Goal: Information Seeking & Learning: Learn about a topic

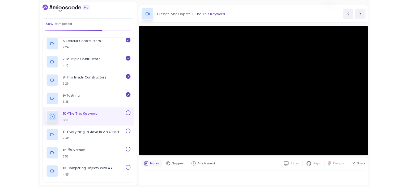
scroll to position [58, 0]
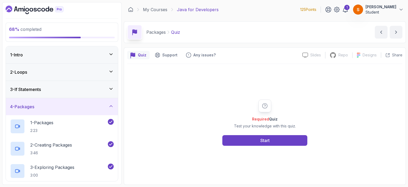
click at [104, 105] on div "4 - Packages" at bounding box center [62, 106] width 104 height 6
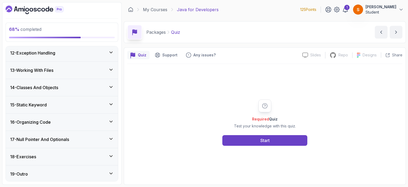
scroll to position [165, 0]
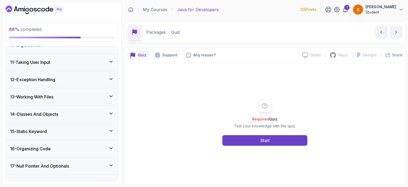
click at [50, 116] on h3 "14 - Classes And Objects" at bounding box center [34, 114] width 48 height 6
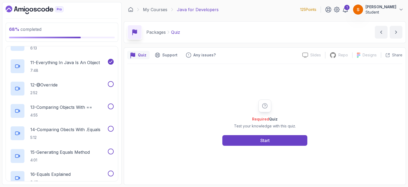
scroll to position [457, 0]
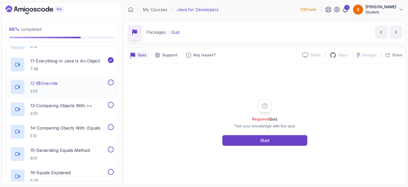
click at [49, 83] on p "12 - @Override" at bounding box center [43, 83] width 27 height 6
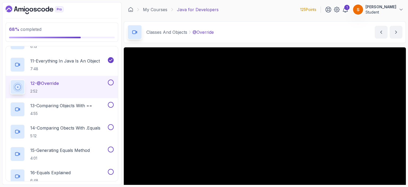
click at [110, 83] on button at bounding box center [111, 82] width 6 height 6
click at [71, 105] on p "13 - Comparing Objects With ==" at bounding box center [61, 105] width 62 height 6
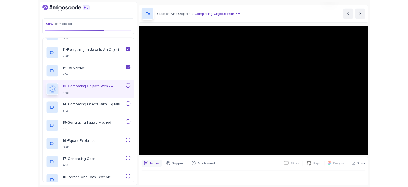
scroll to position [15, 0]
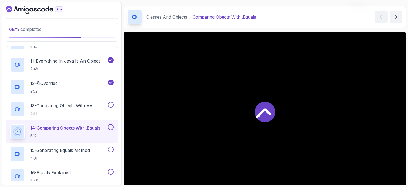
scroll to position [31, 0]
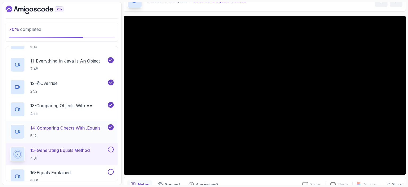
drag, startPoint x: 100, startPoint y: 113, endPoint x: 110, endPoint y: 125, distance: 15.3
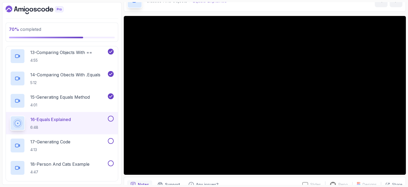
scroll to position [537, 0]
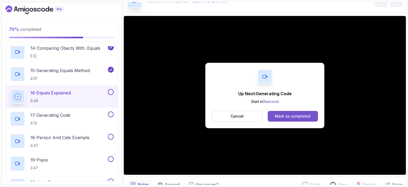
click at [305, 118] on div "Mark as completed" at bounding box center [293, 115] width 36 height 5
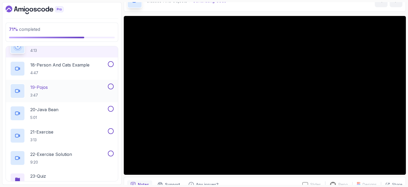
scroll to position [616, 0]
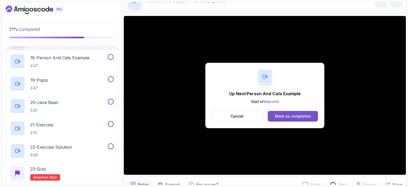
click at [304, 116] on div "Mark as completed" at bounding box center [293, 115] width 36 height 5
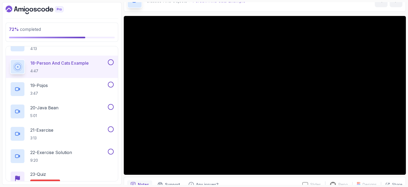
scroll to position [616, 0]
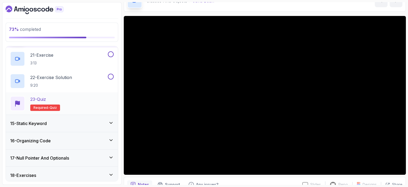
scroll to position [678, 0]
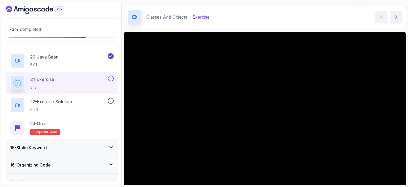
scroll to position [31, 0]
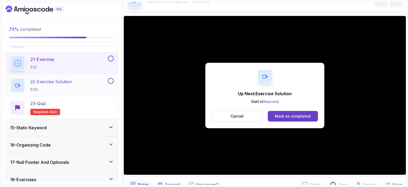
click at [68, 78] on p "22 - Exercise Solution" at bounding box center [51, 81] width 42 height 6
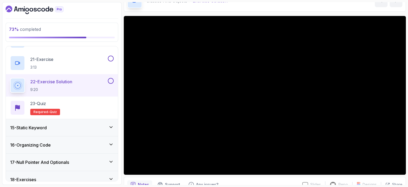
click at [49, 131] on div "15 - Static Keyword" at bounding box center [62, 127] width 112 height 17
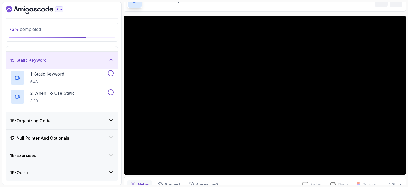
scroll to position [192, 0]
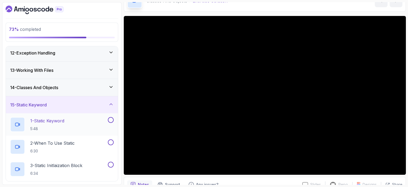
click at [54, 123] on h2 "1 - Static Keyword 5:48" at bounding box center [47, 124] width 34 height 14
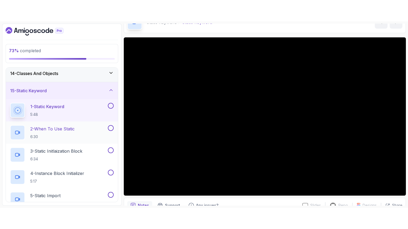
scroll to position [219, 0]
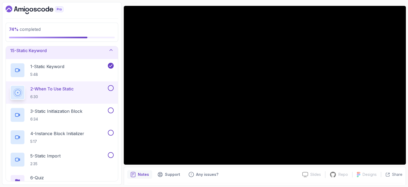
scroll to position [31, 0]
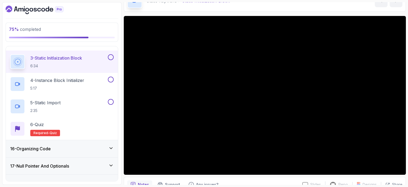
scroll to position [325, 0]
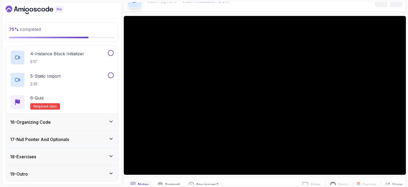
click at [53, 141] on h3 "17 - Null Pointer And Optionals" at bounding box center [39, 139] width 59 height 6
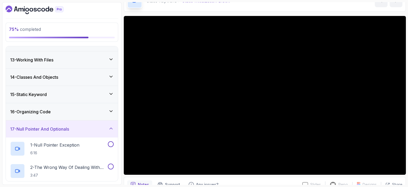
scroll to position [201, 0]
click at [49, 130] on h3 "17 - Null Pointer And Optionals" at bounding box center [39, 129] width 59 height 6
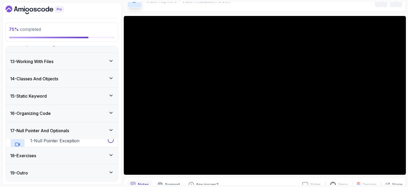
scroll to position [192, 0]
